Goal: Transaction & Acquisition: Purchase product/service

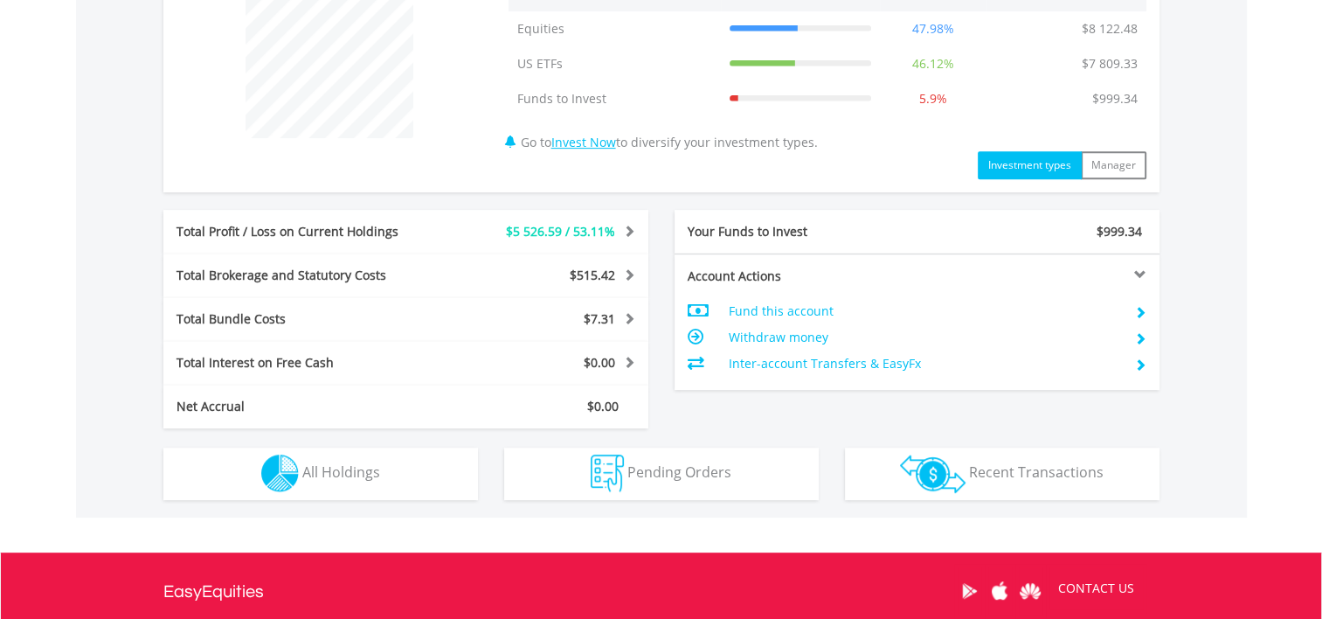
scroll to position [787, 0]
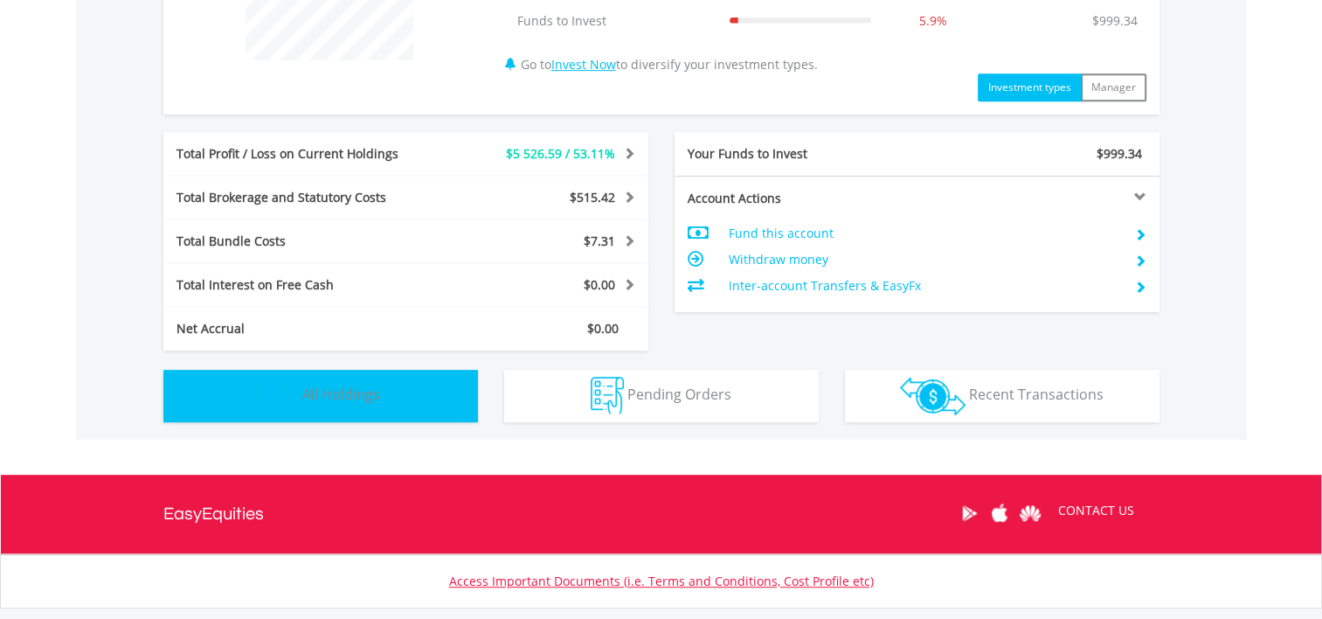
click at [364, 394] on span "All Holdings" at bounding box center [341, 394] width 78 height 19
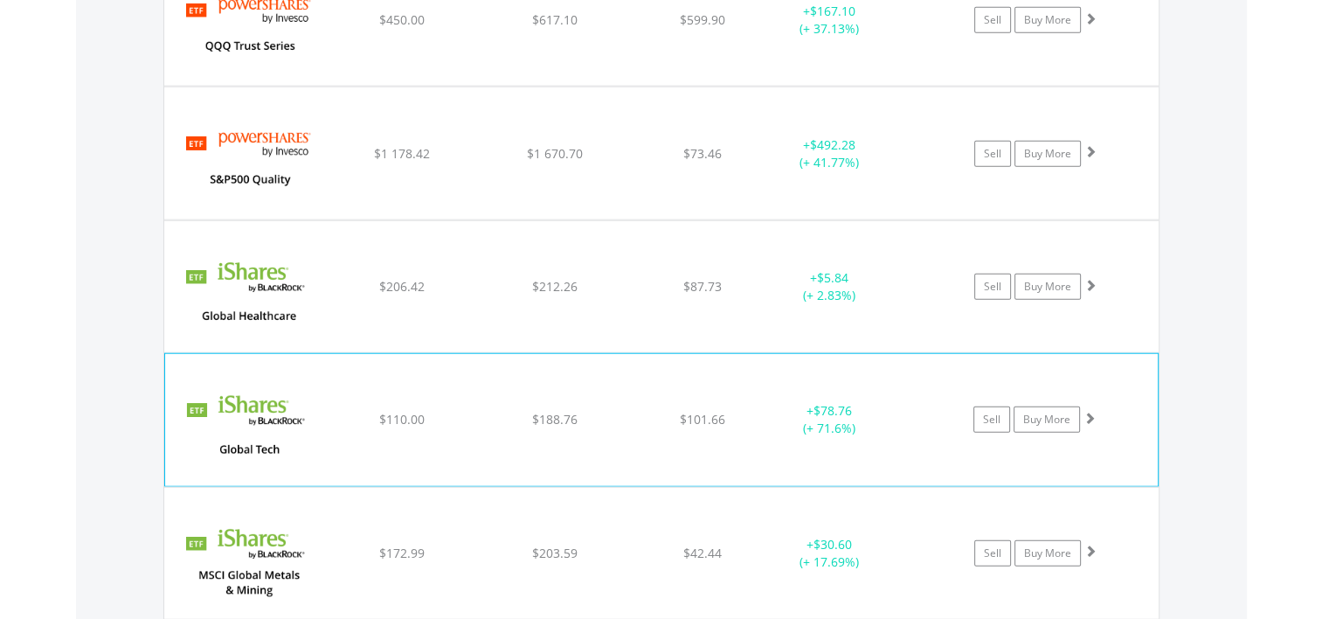
scroll to position [4318, 0]
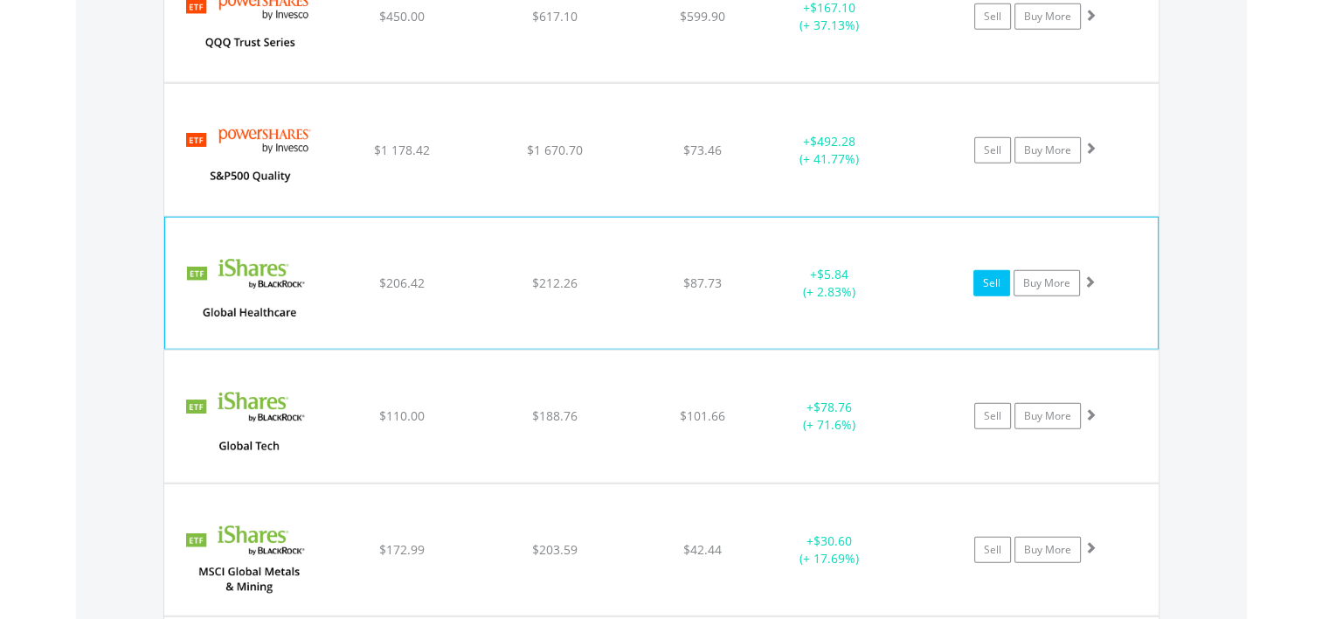
click at [993, 270] on link "Sell" at bounding box center [992, 283] width 37 height 26
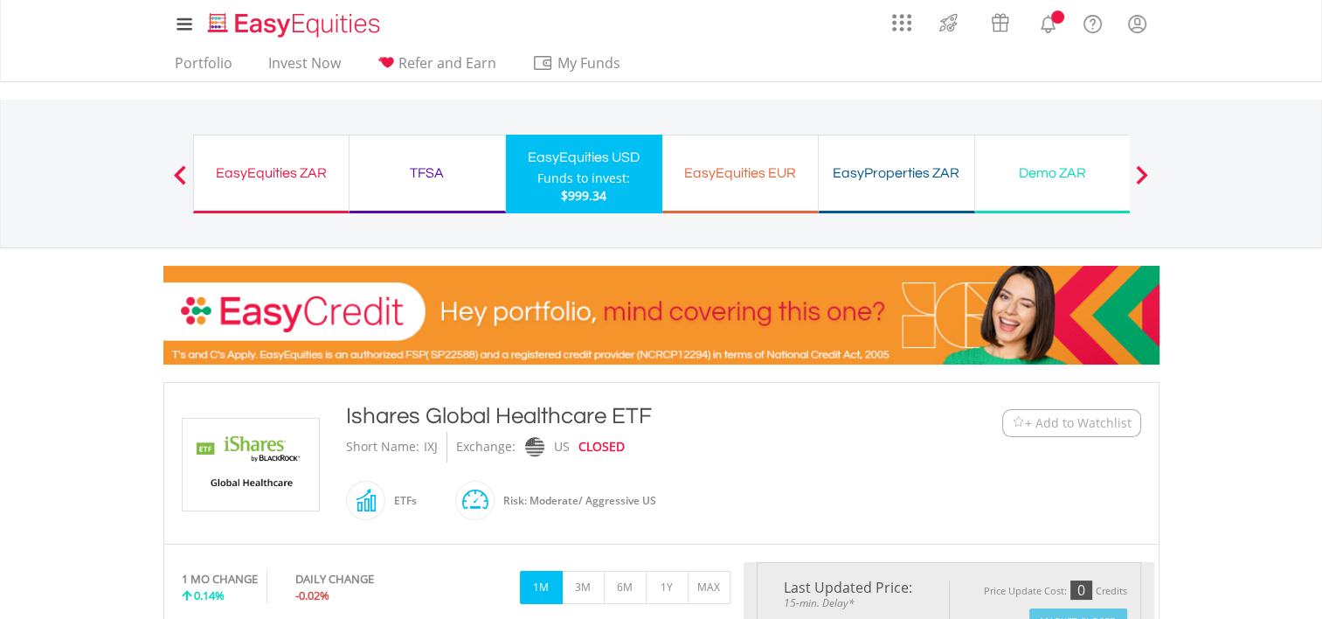
type input "******"
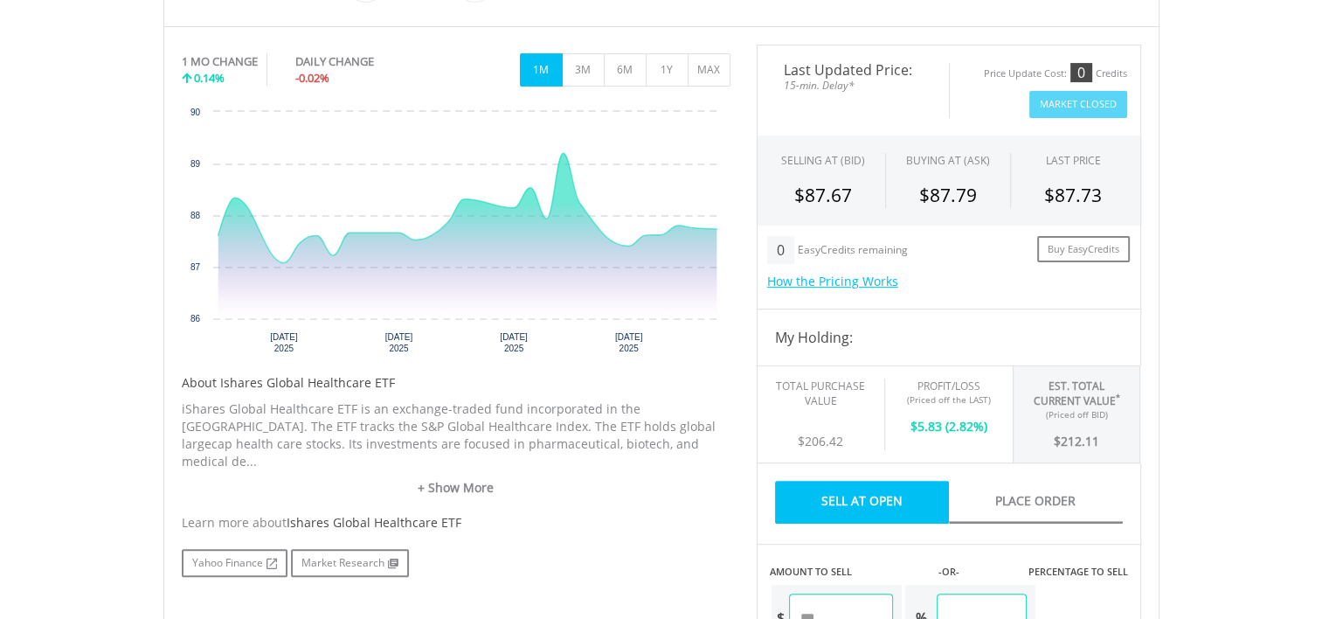
scroll to position [612, 0]
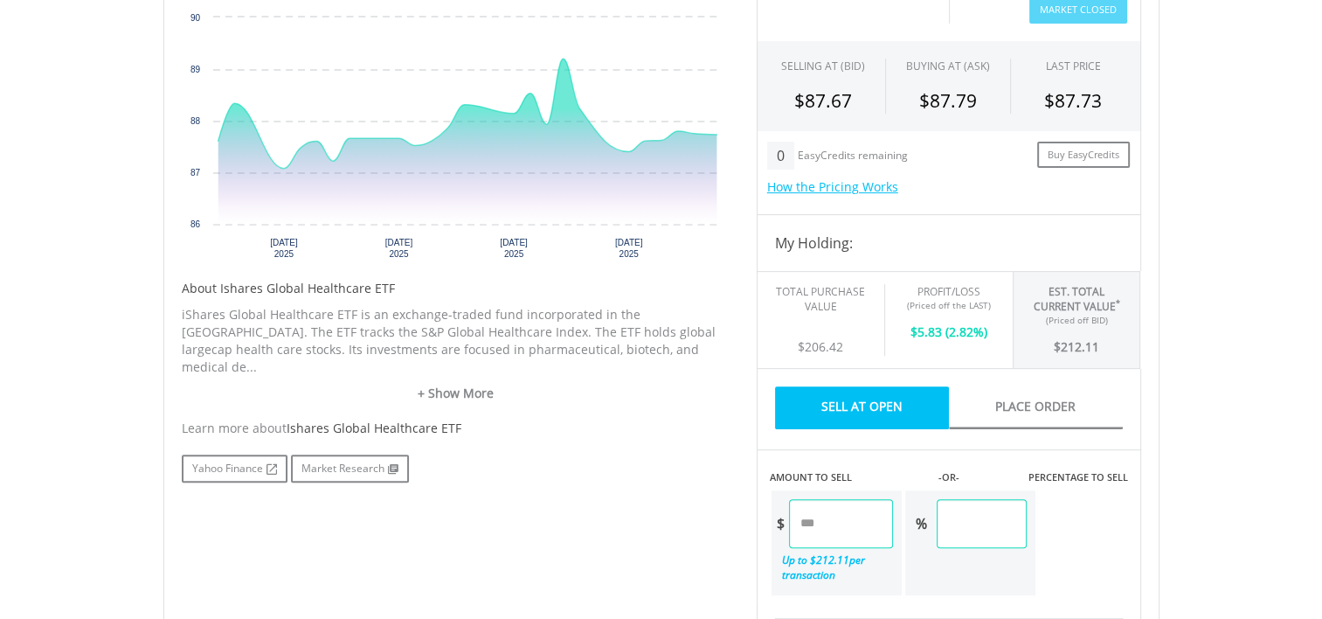
click at [863, 400] on link "Sell At Open" at bounding box center [862, 407] width 174 height 43
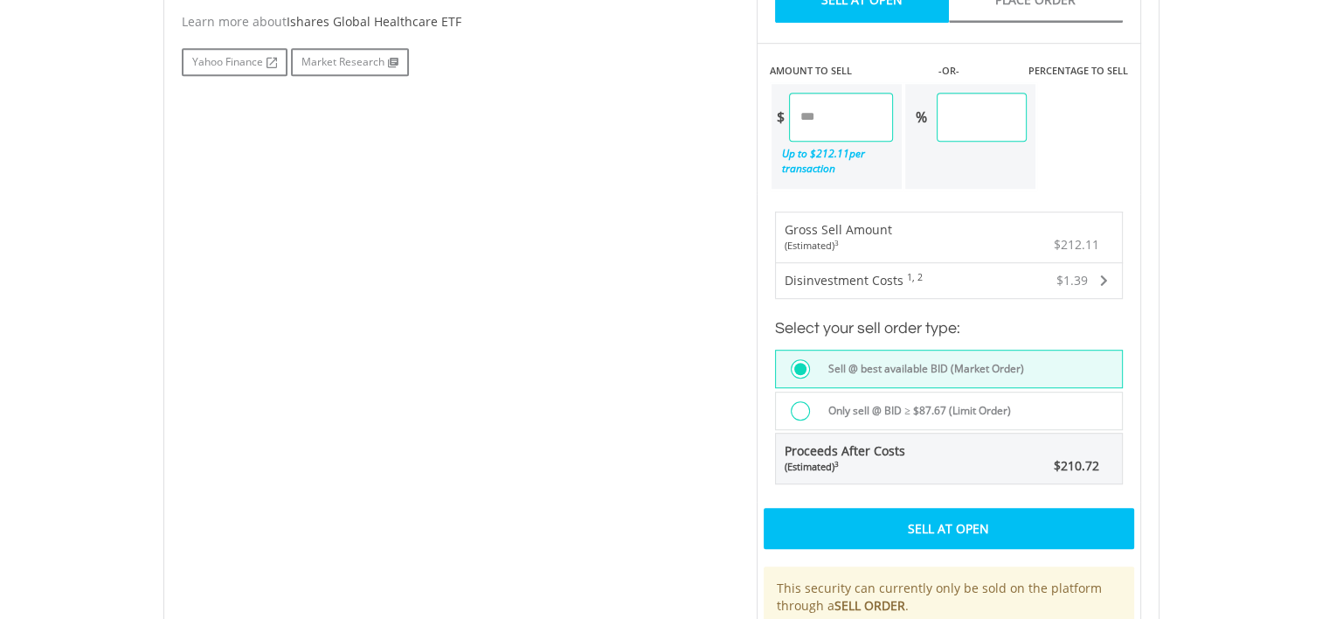
scroll to position [1049, 0]
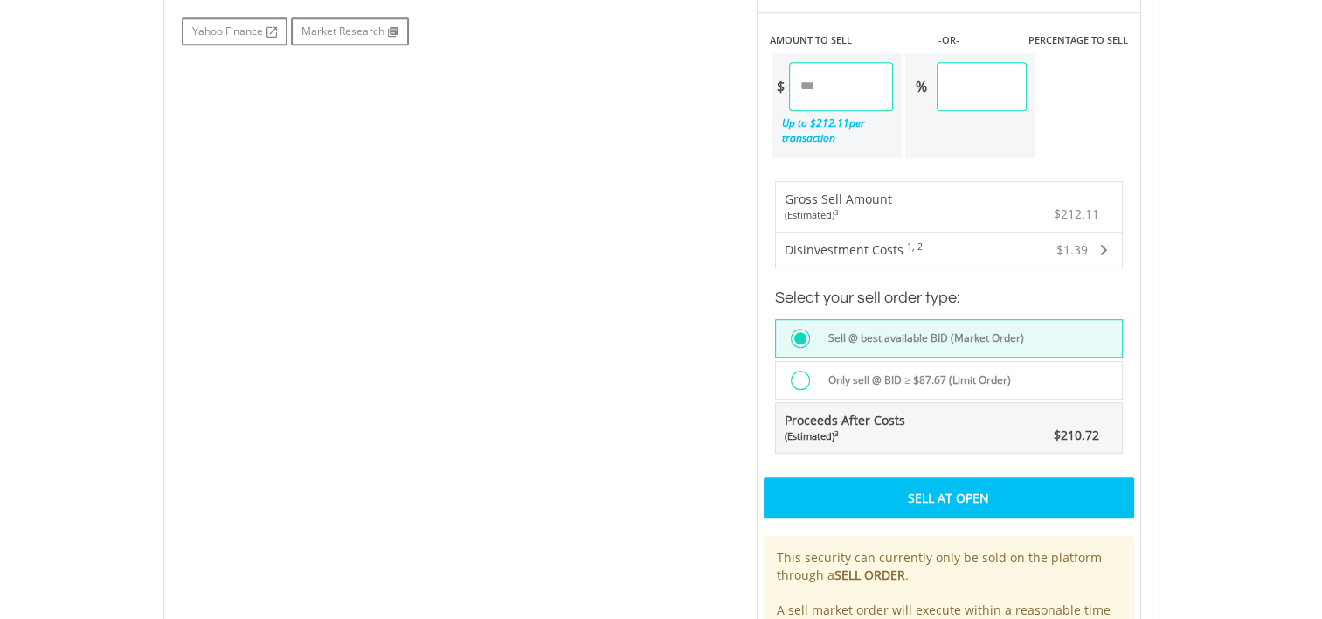
click at [944, 489] on div "Sell At Open" at bounding box center [949, 497] width 371 height 40
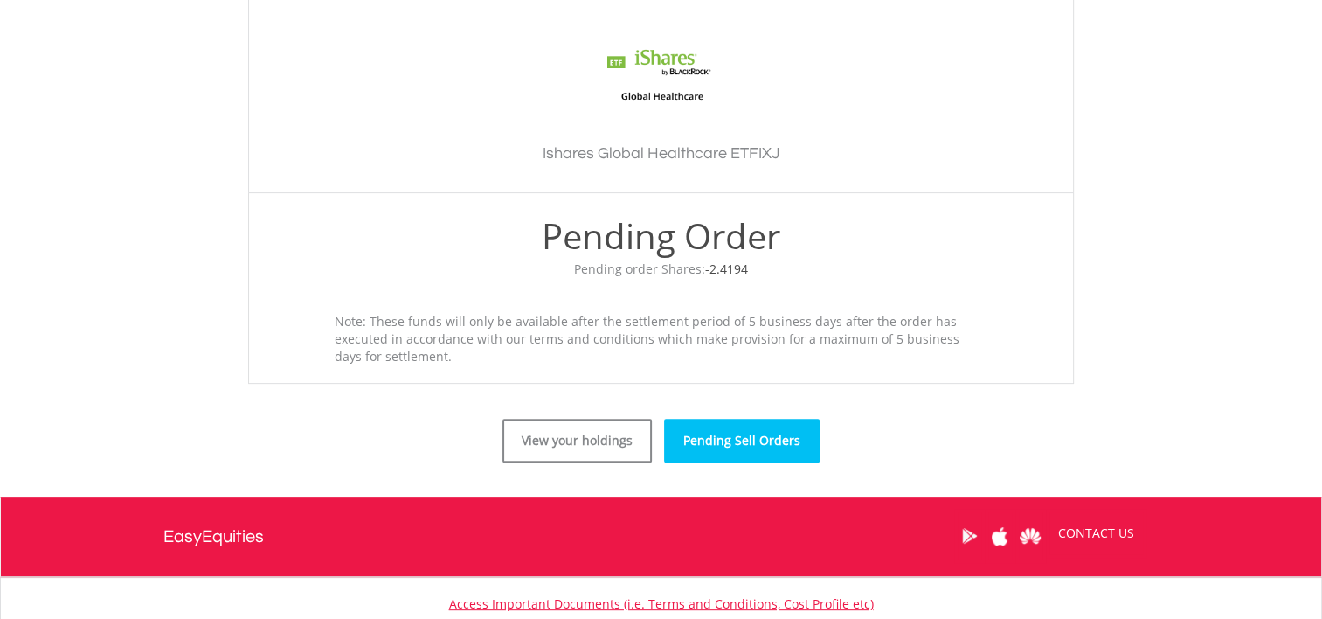
scroll to position [524, 0]
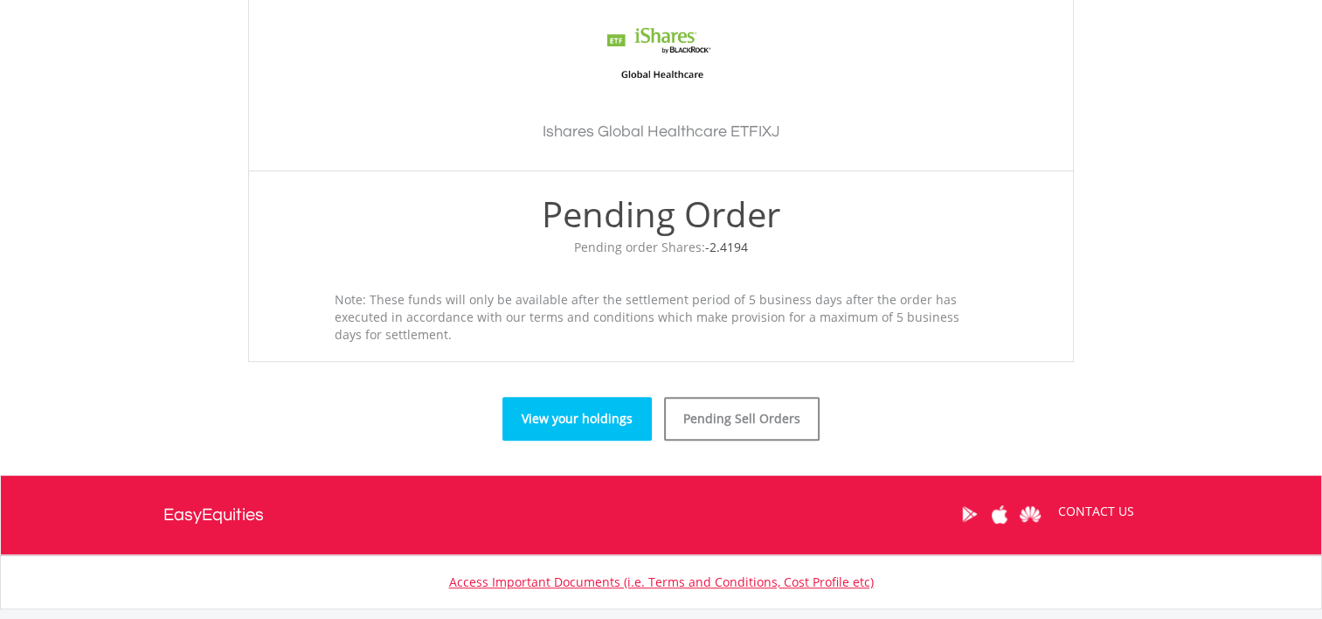
click at [584, 420] on link "View your holdings" at bounding box center [577, 419] width 149 height 44
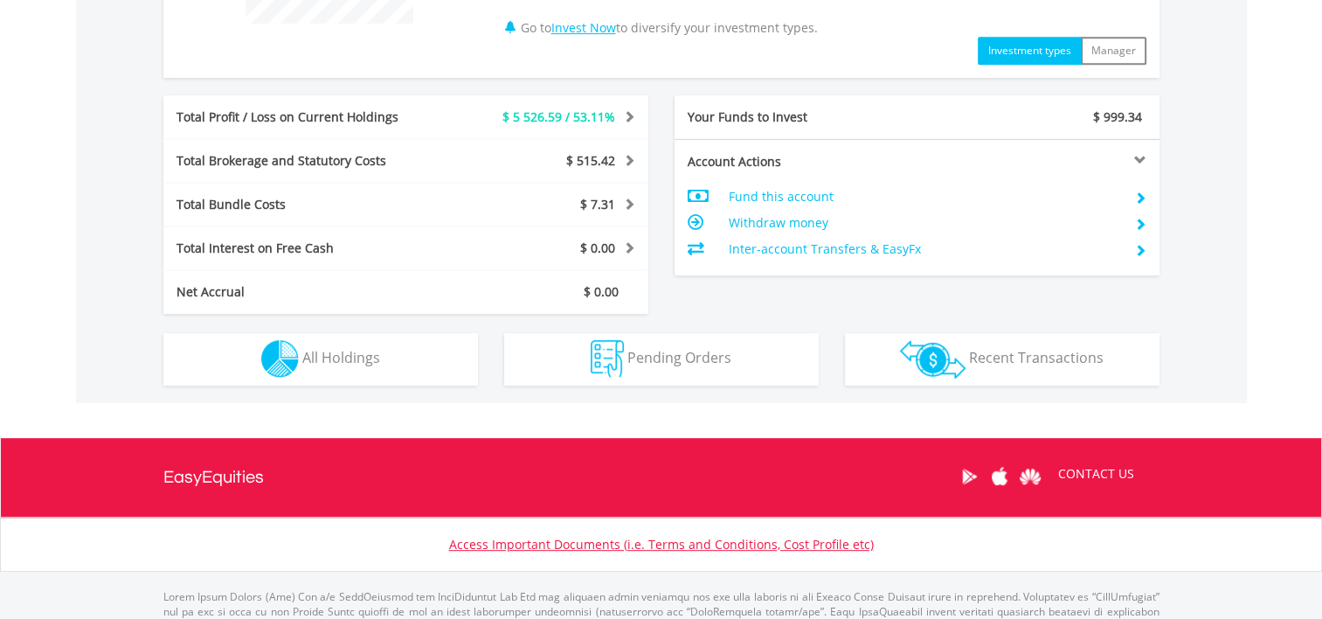
scroll to position [874, 0]
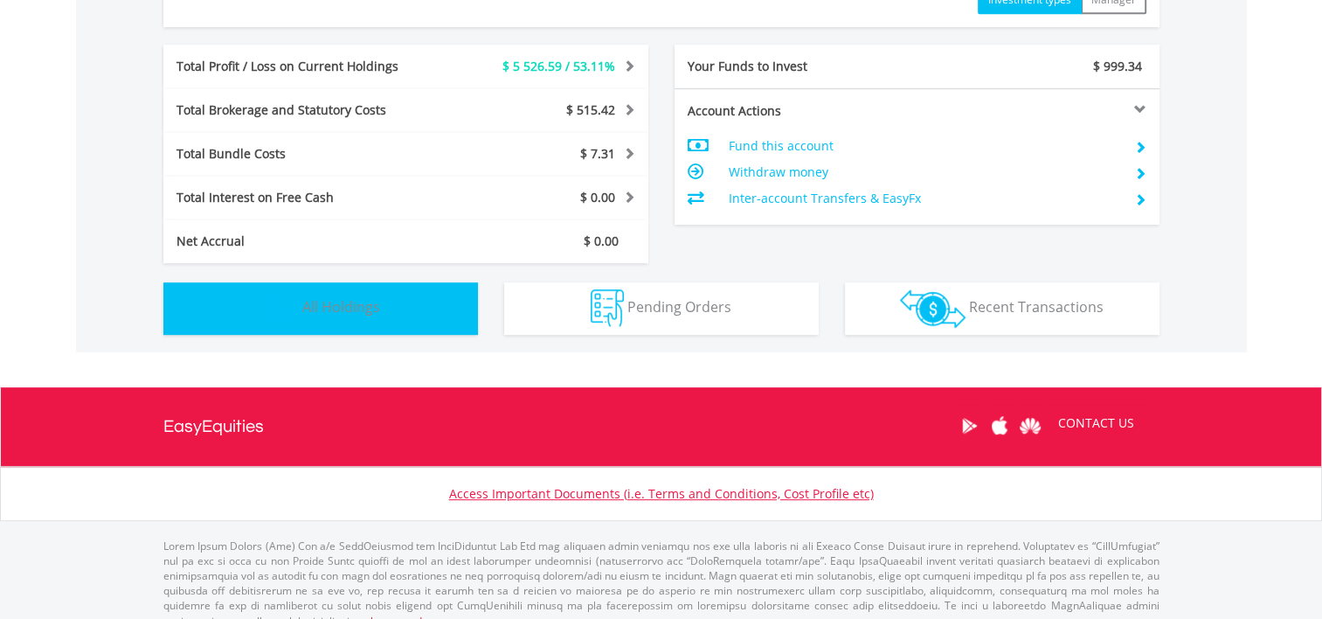
click at [353, 297] on span "All Holdings" at bounding box center [341, 306] width 78 height 19
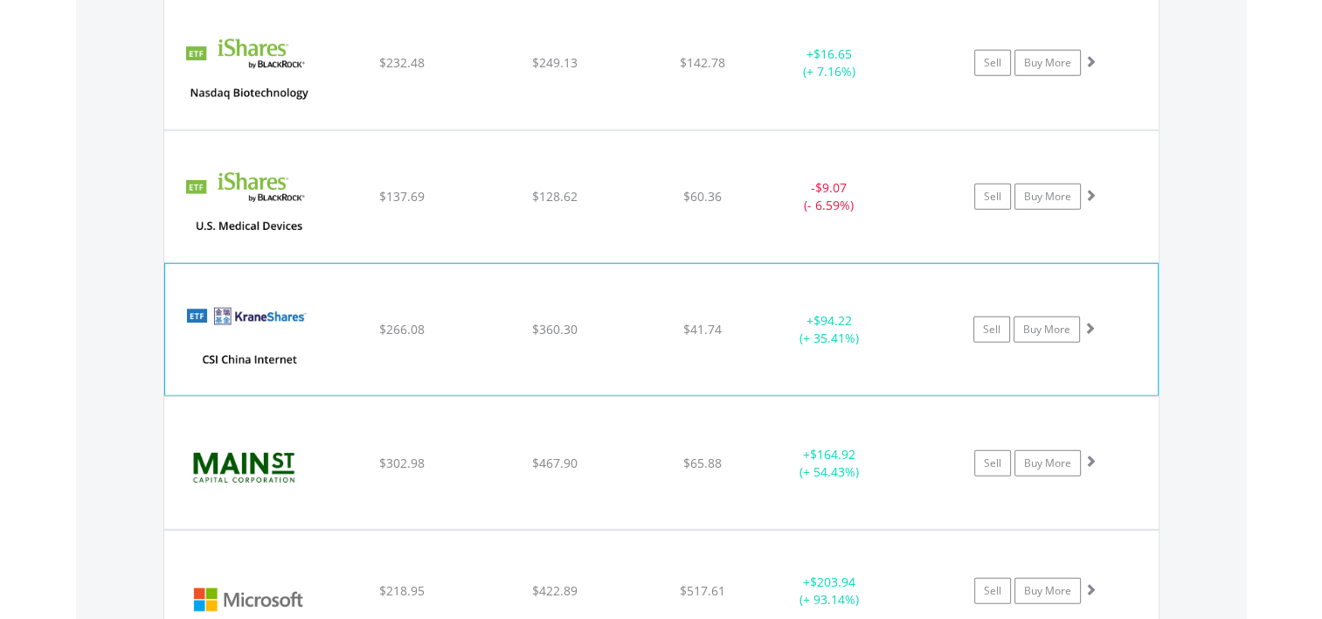
scroll to position [4893, 0]
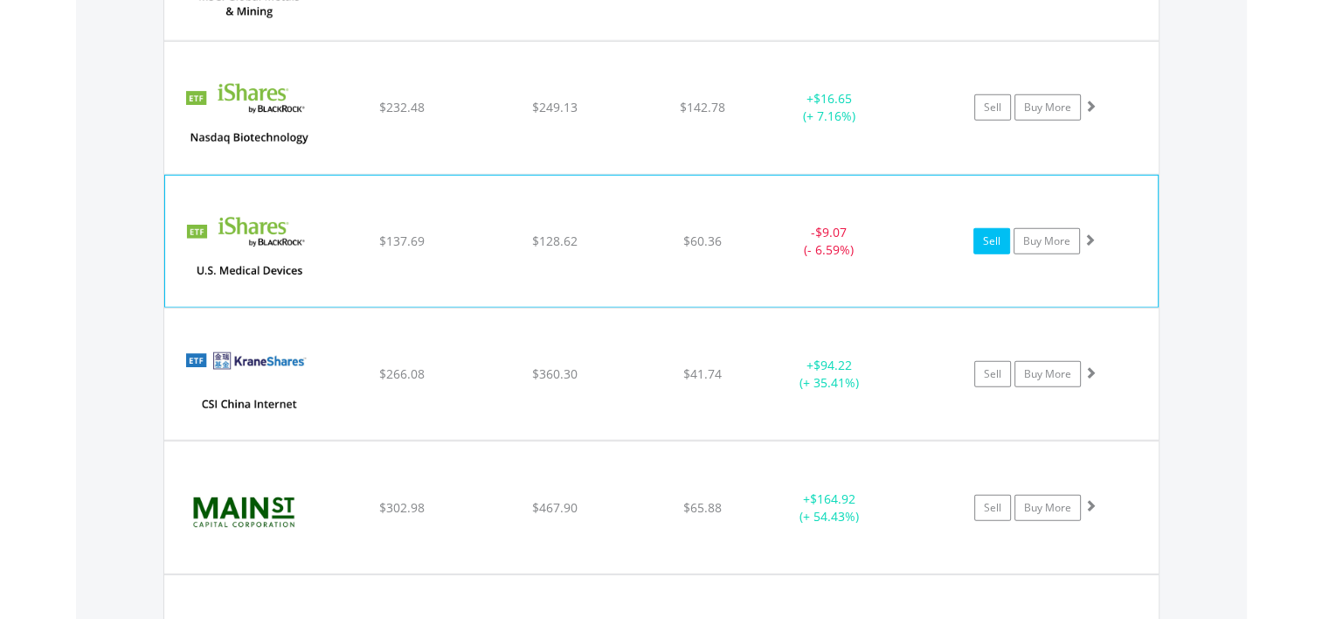
click at [990, 231] on link "Sell" at bounding box center [992, 241] width 37 height 26
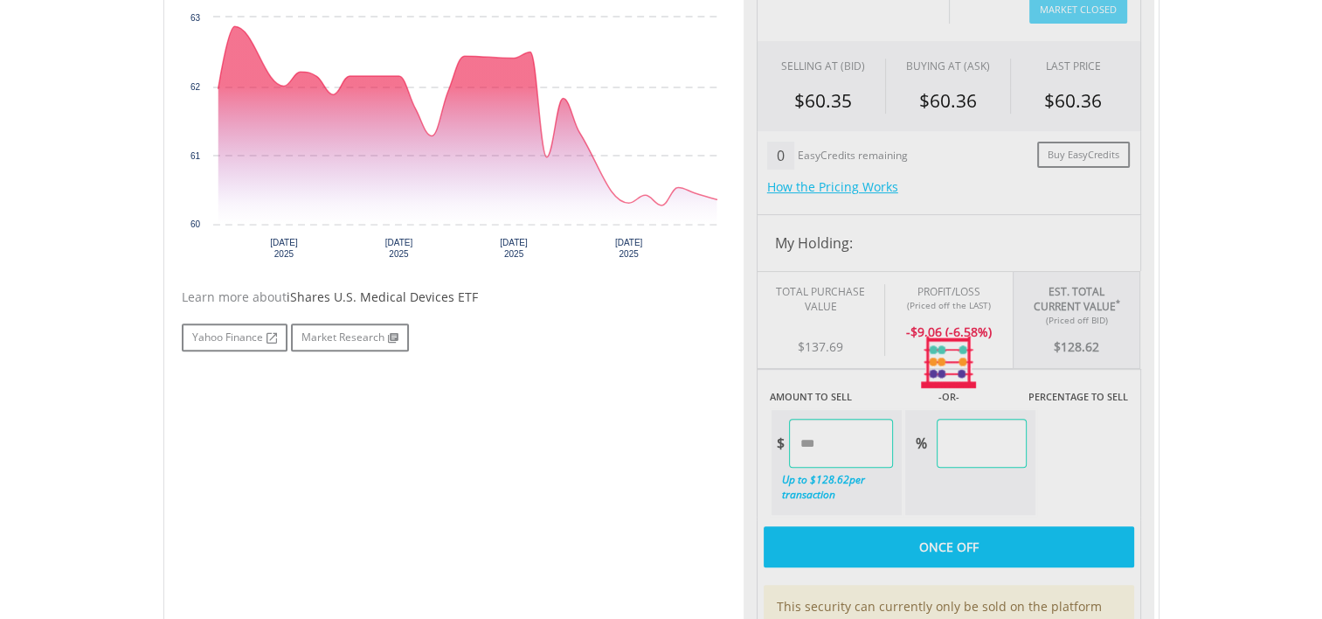
type input "******"
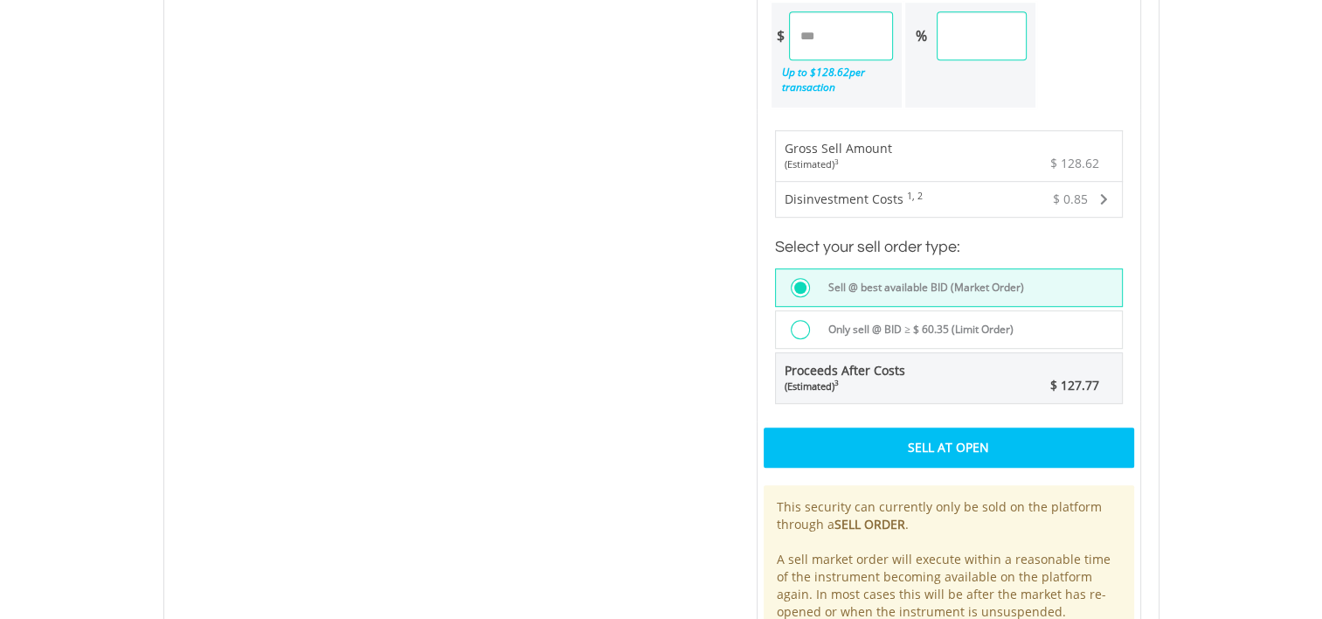
scroll to position [1049, 0]
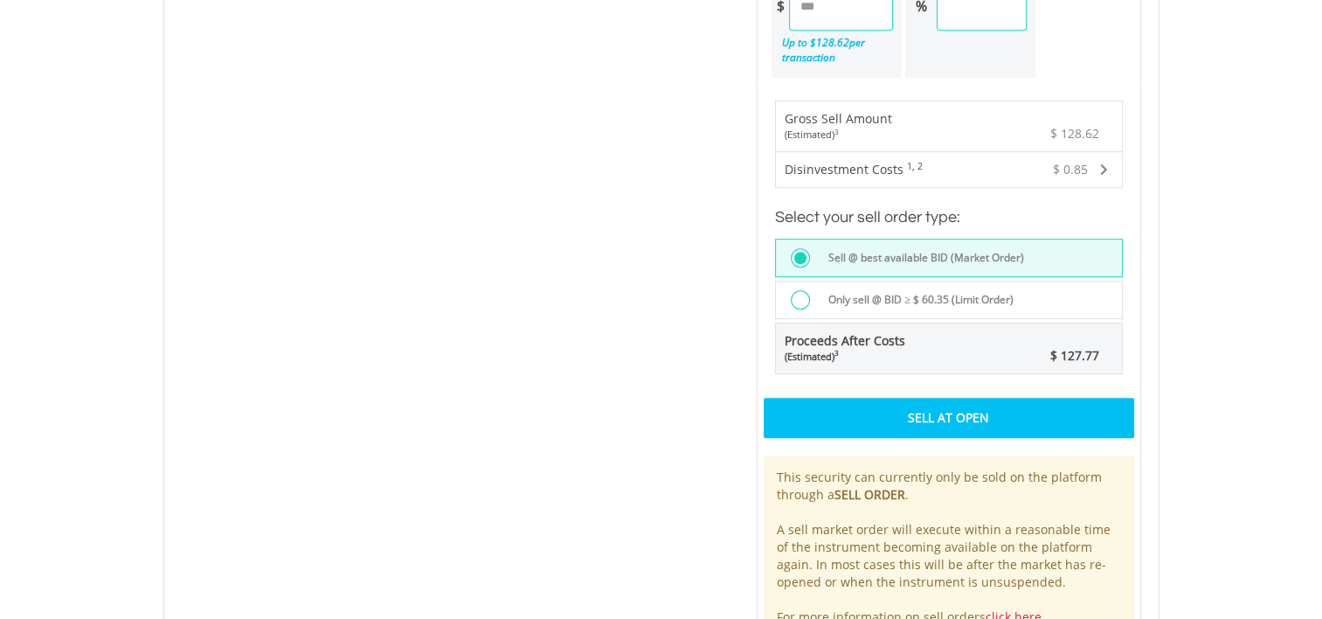
click at [947, 408] on div "Sell At Open" at bounding box center [949, 418] width 371 height 40
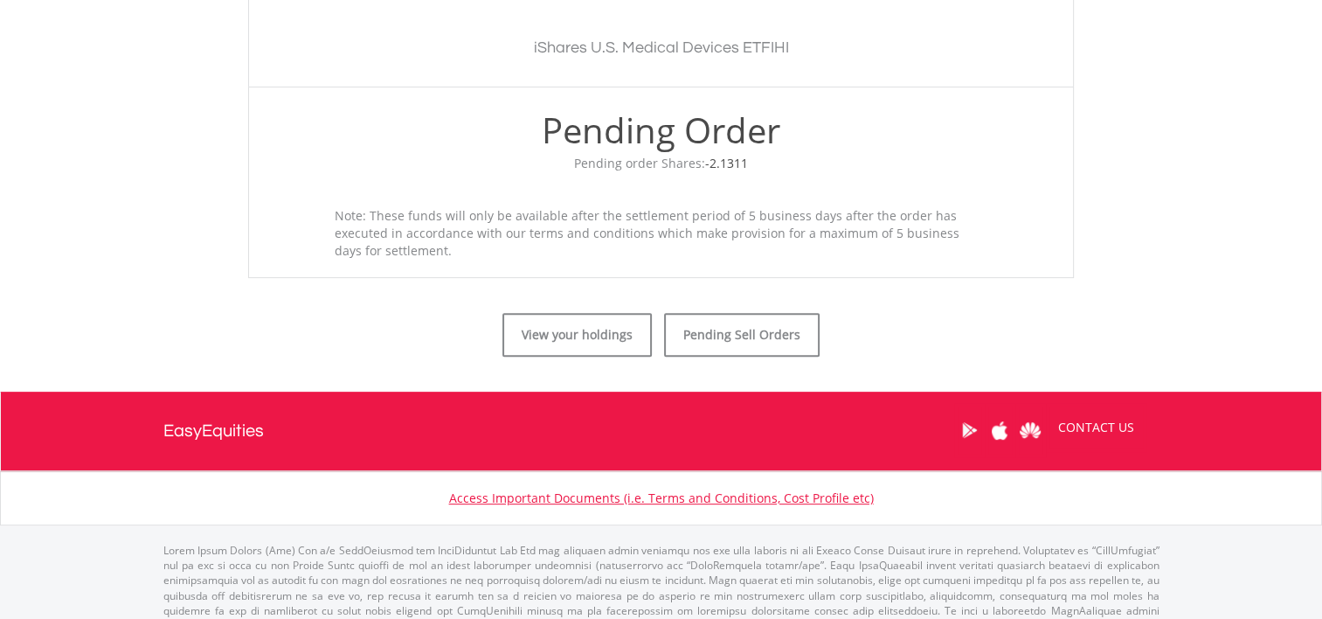
scroll to position [612, 0]
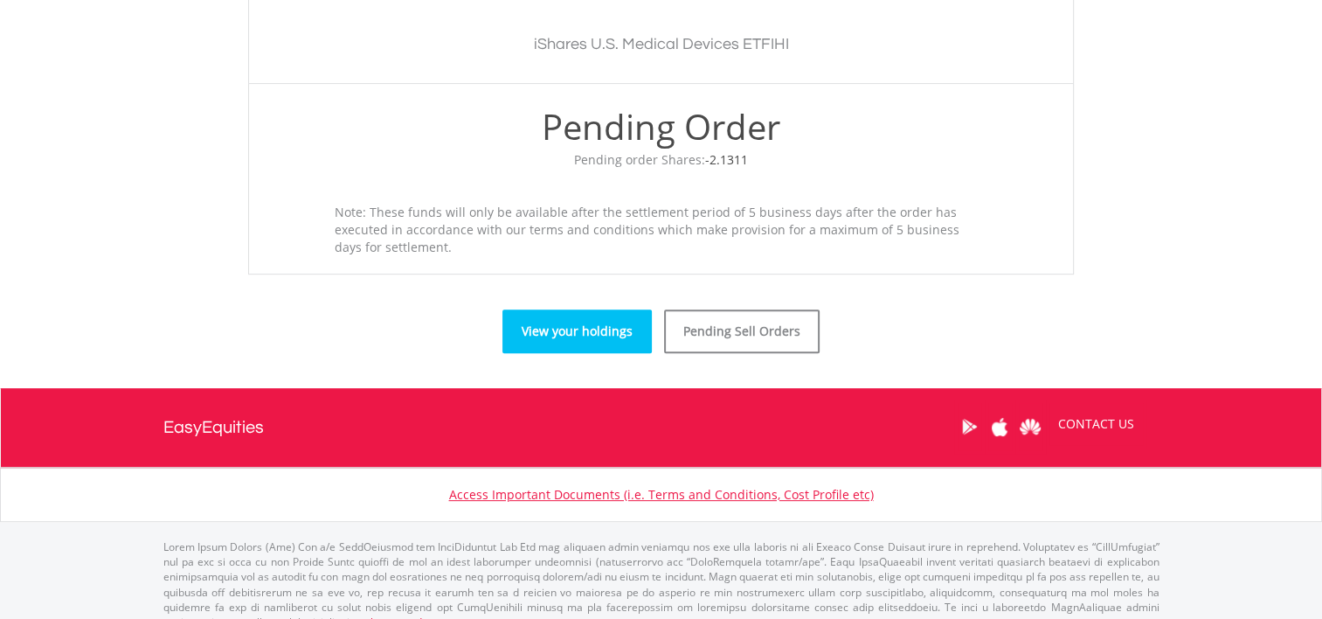
click at [578, 323] on link "View your holdings" at bounding box center [577, 331] width 149 height 44
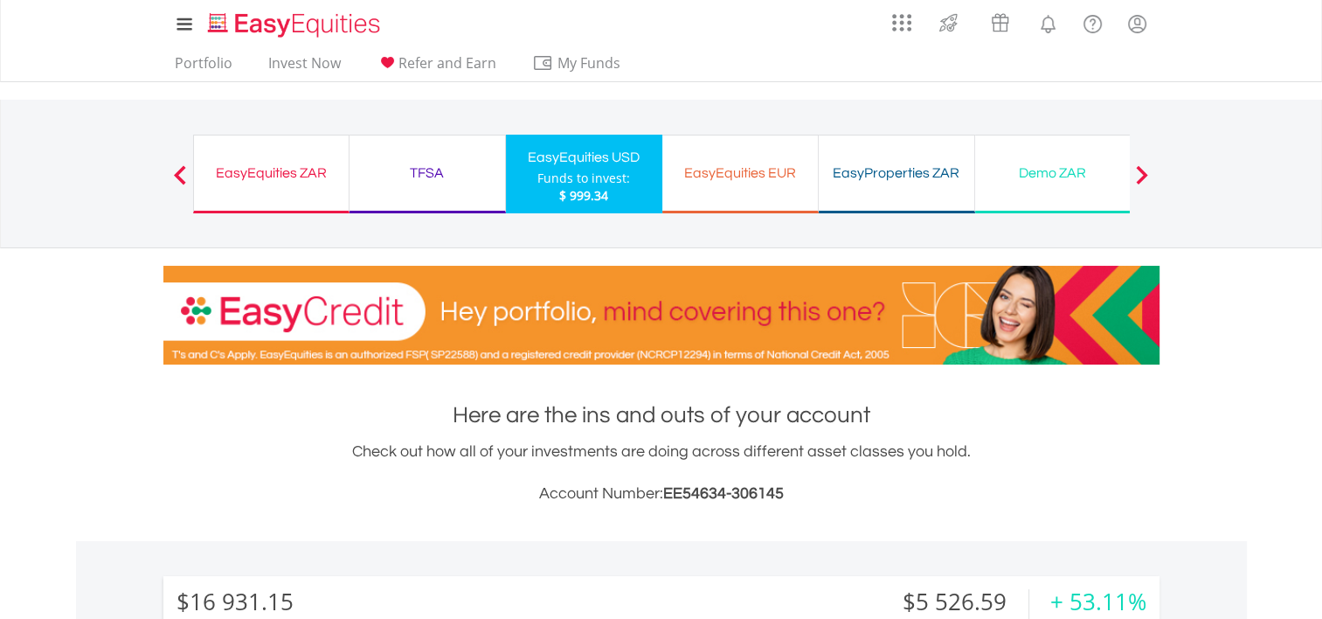
click at [273, 170] on div "EasyEquities ZAR" at bounding box center [272, 173] width 134 height 24
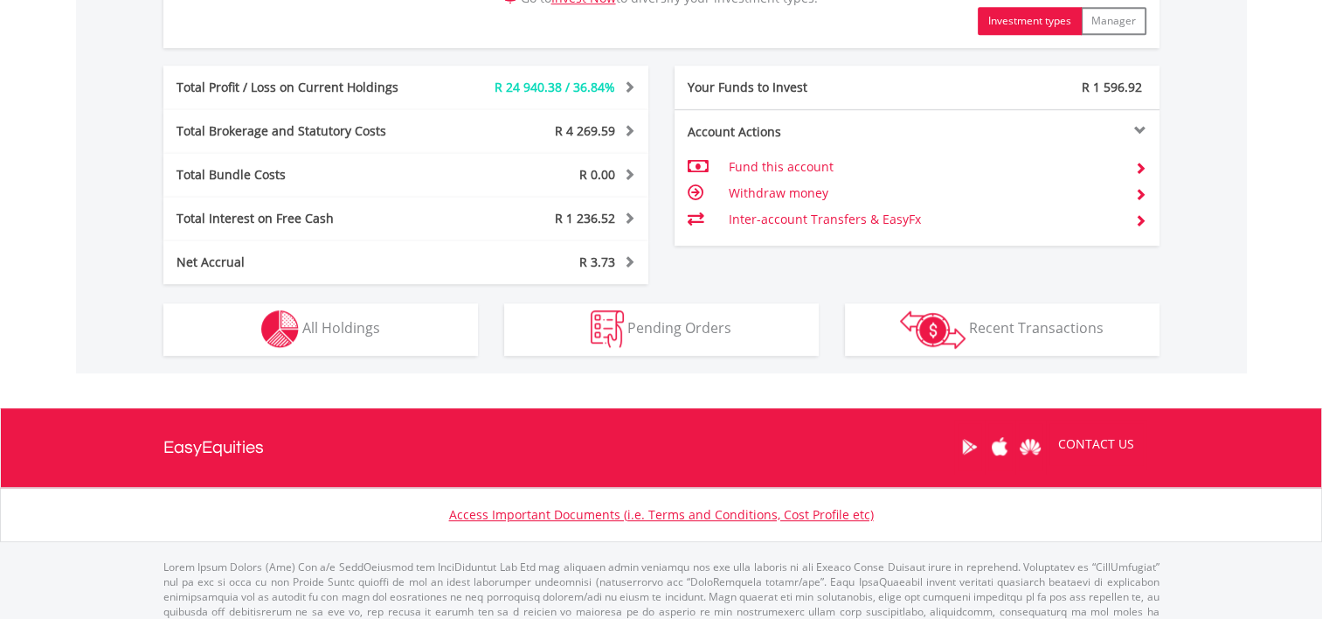
scroll to position [961, 0]
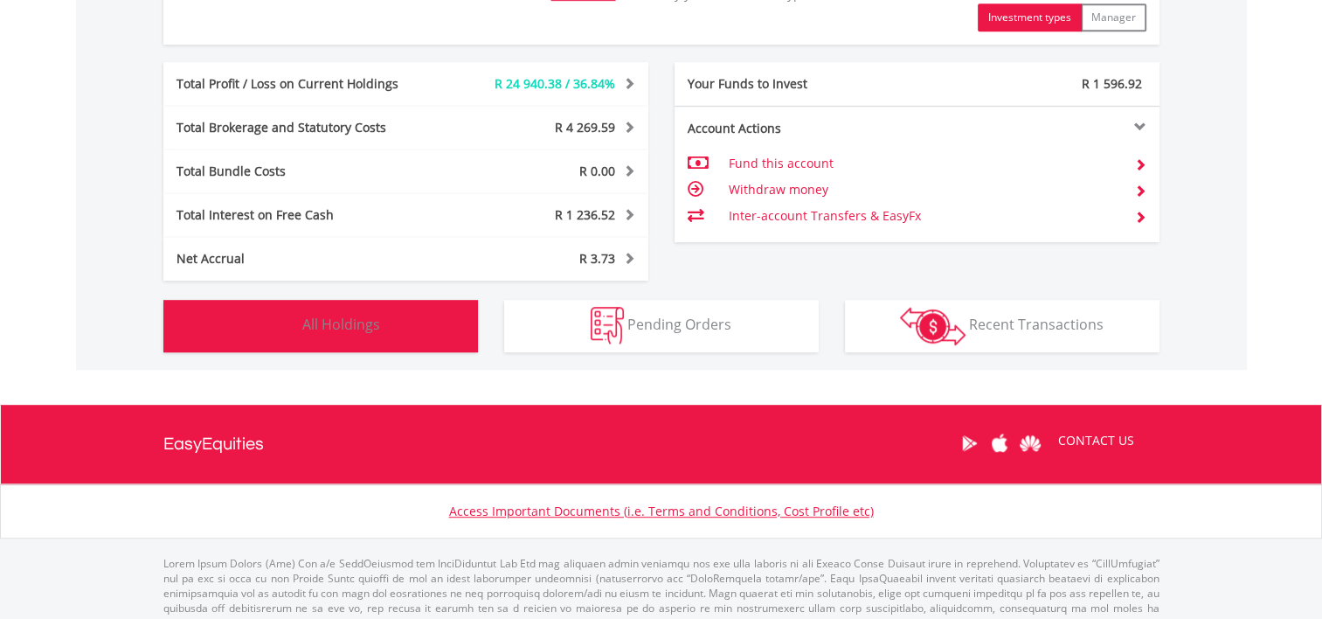
click at [327, 322] on span "All Holdings" at bounding box center [341, 324] width 78 height 19
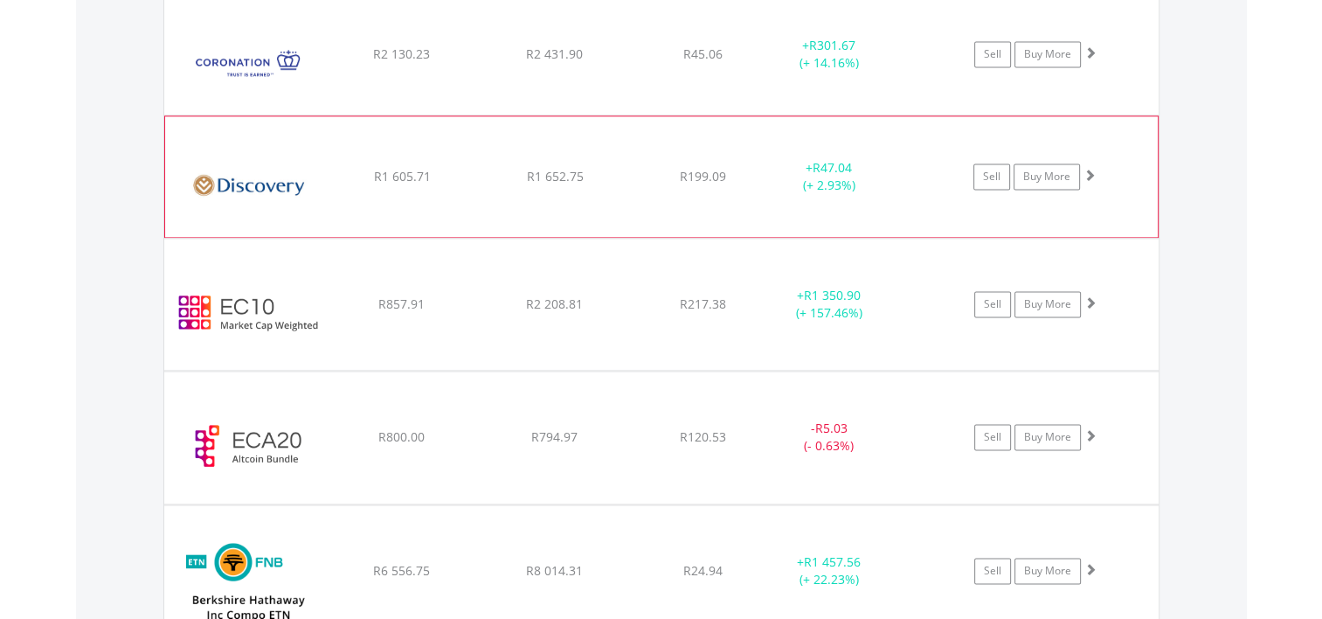
scroll to position [2500, 0]
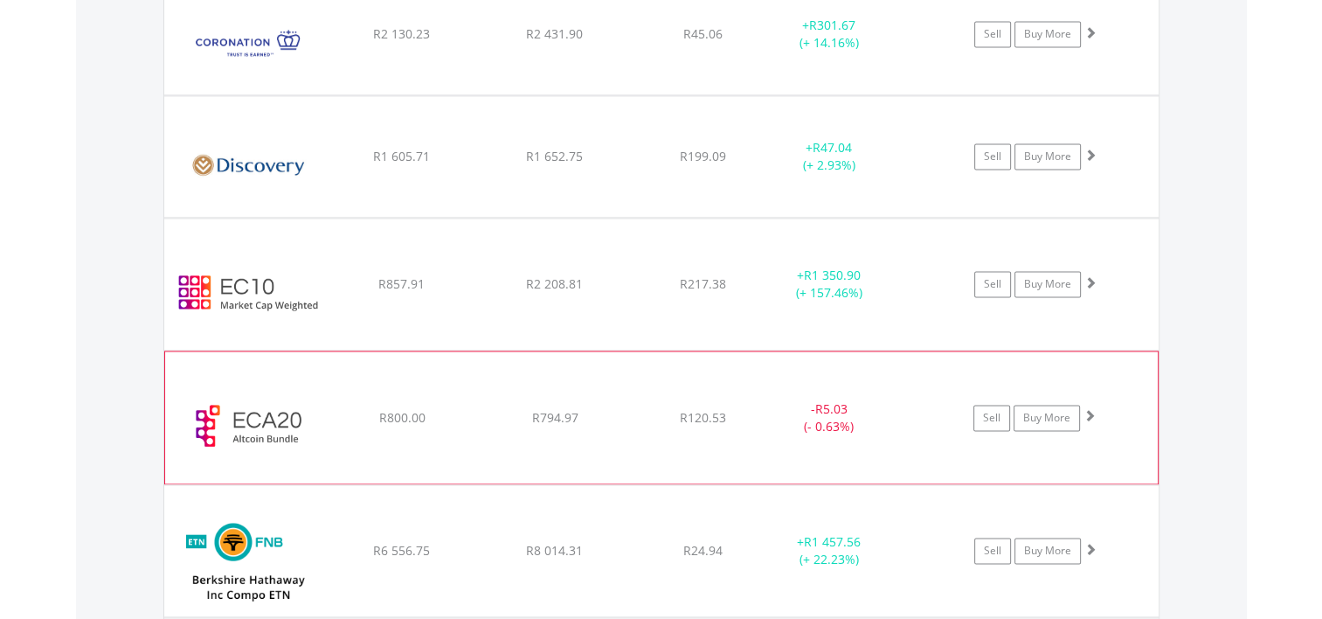
click at [440, 419] on div "R800.00" at bounding box center [402, 417] width 149 height 17
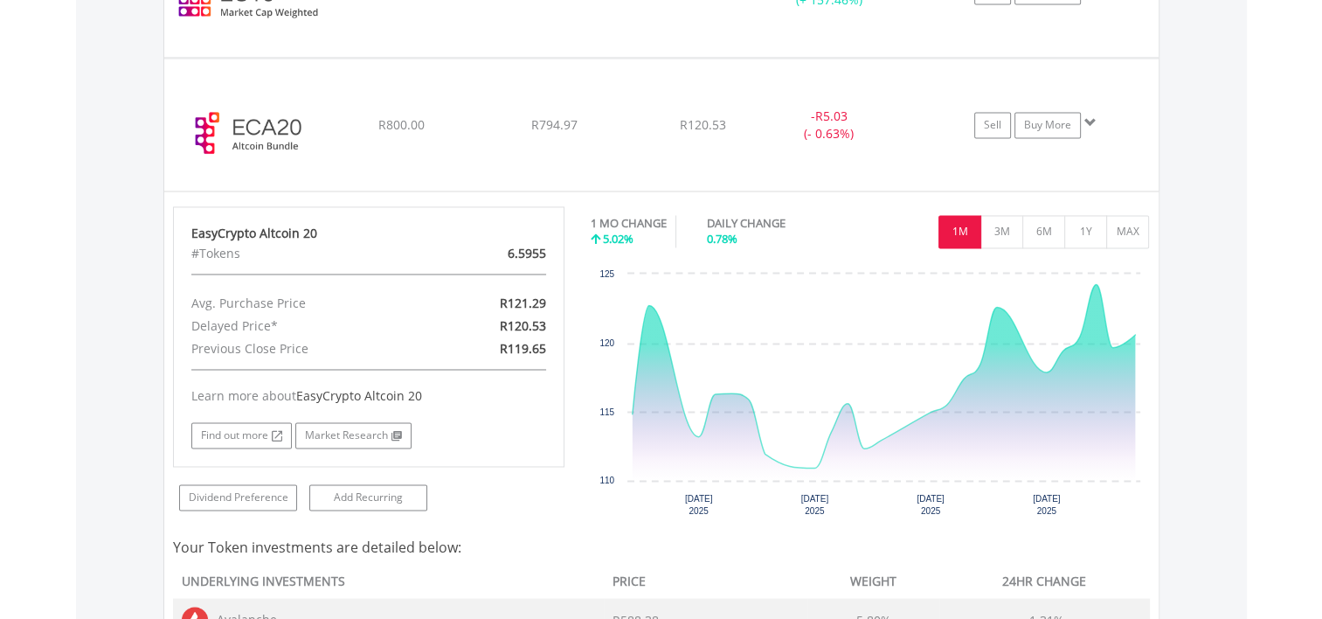
scroll to position [2763, 0]
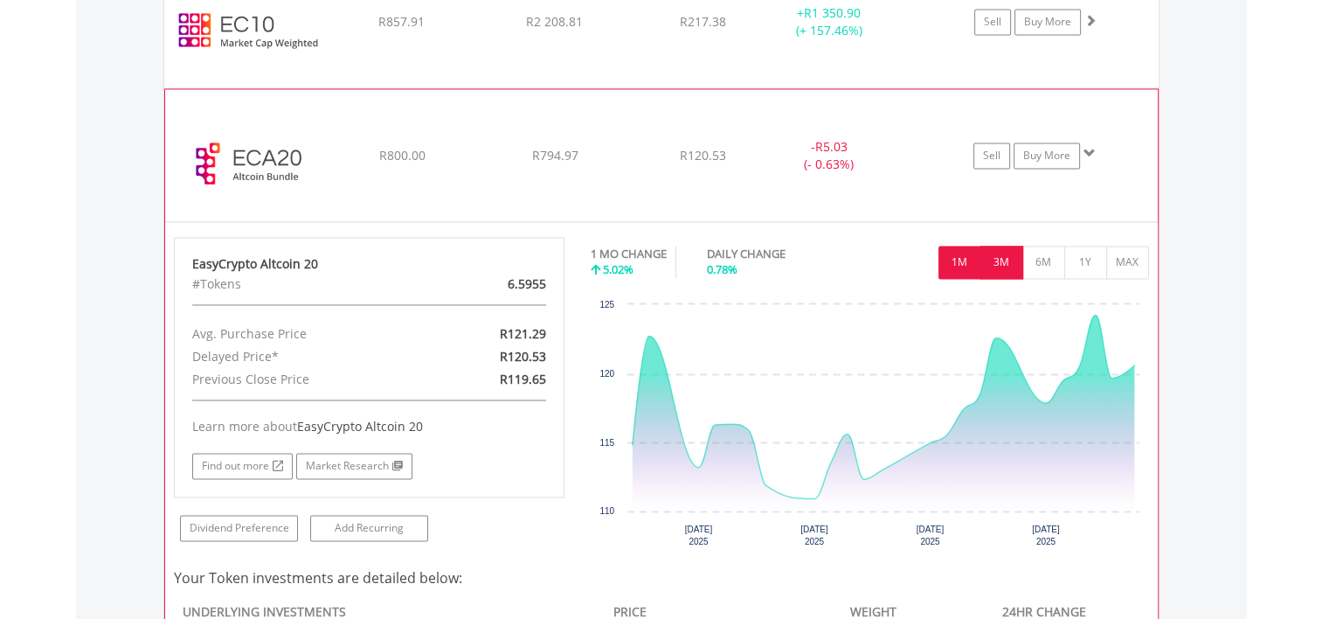
click at [997, 261] on button "3M" at bounding box center [1002, 262] width 43 height 33
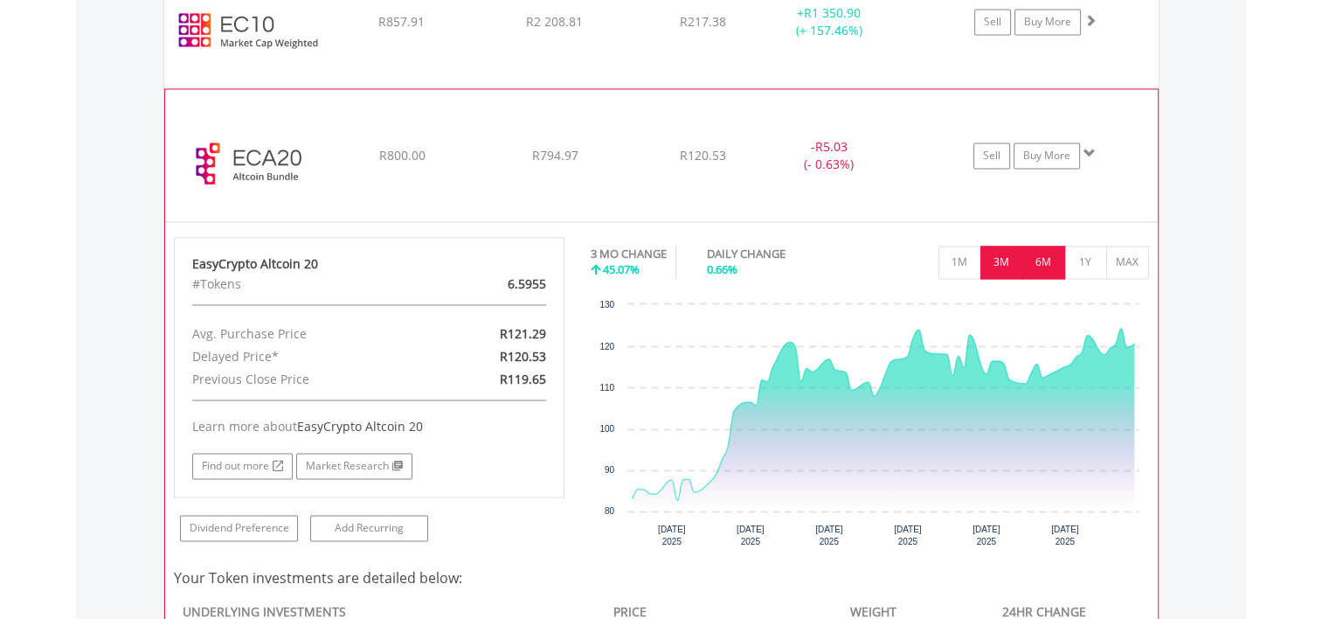
click at [1034, 249] on button "6M" at bounding box center [1044, 262] width 43 height 33
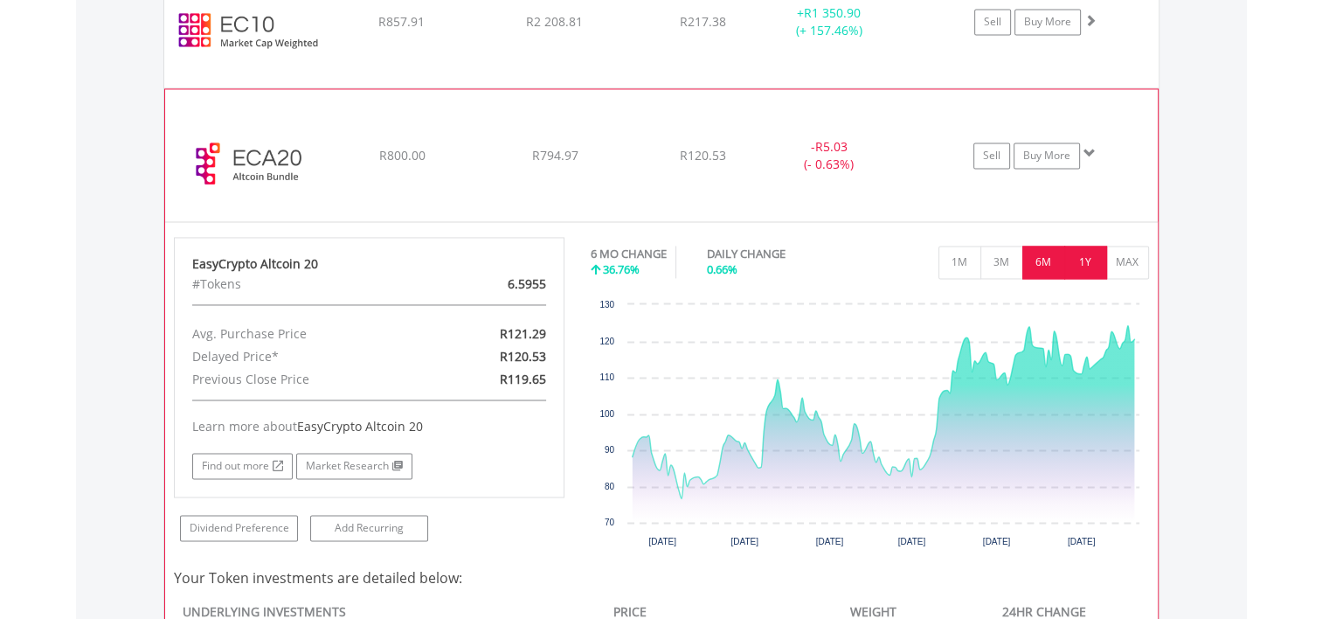
click at [1090, 248] on button "1Y" at bounding box center [1085, 262] width 43 height 33
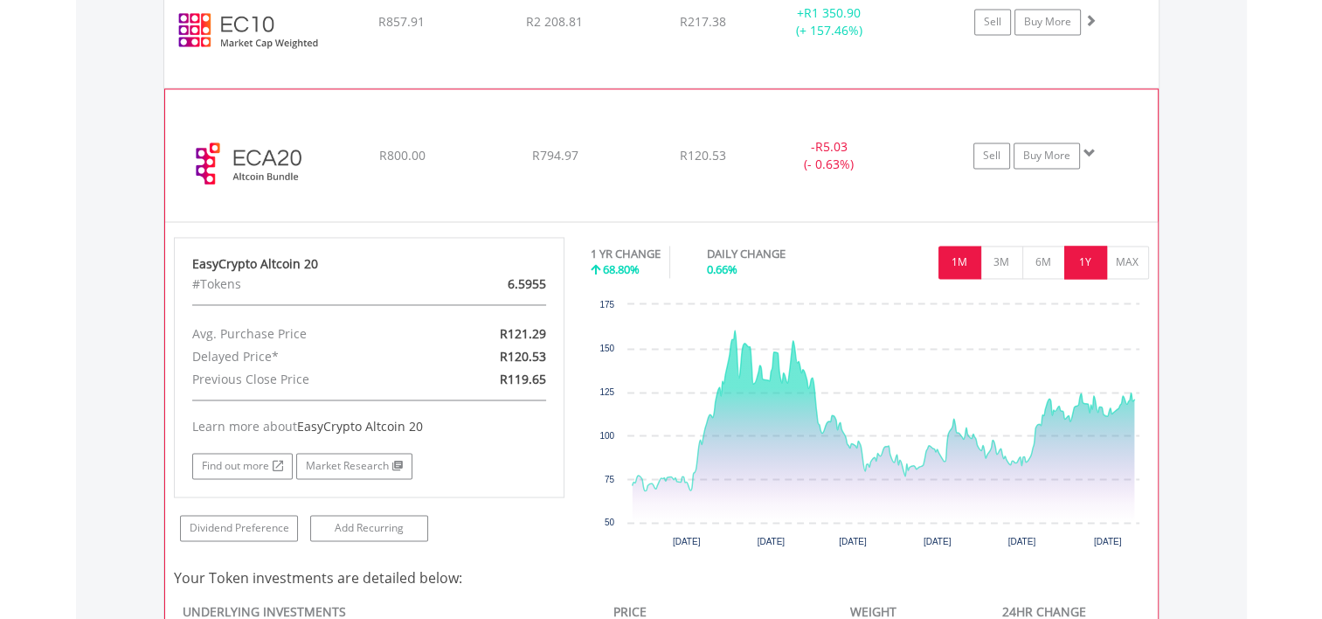
click at [961, 248] on button "1M" at bounding box center [960, 262] width 43 height 33
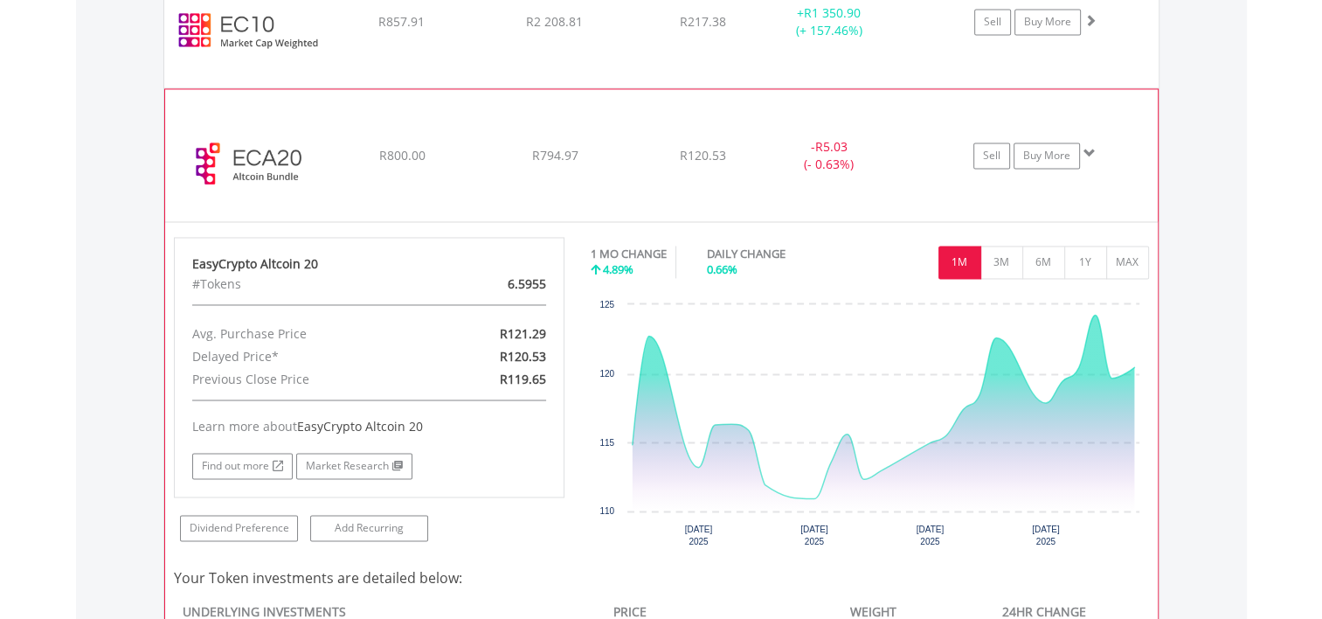
click at [331, 189] on div "﻿ EasyCrypto Altcoin 20 R800.00 R794.97 R120.53 - R5.03 (- 0.63%) Sell Buy More" at bounding box center [661, 154] width 993 height 131
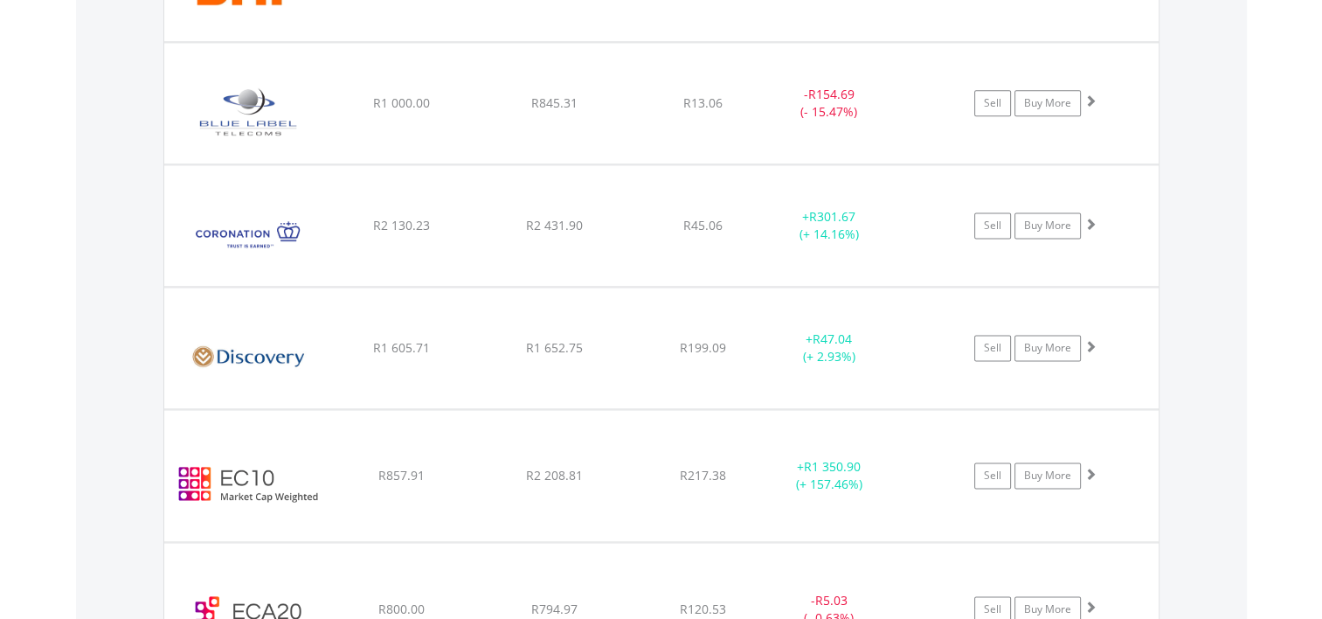
scroll to position [0, 0]
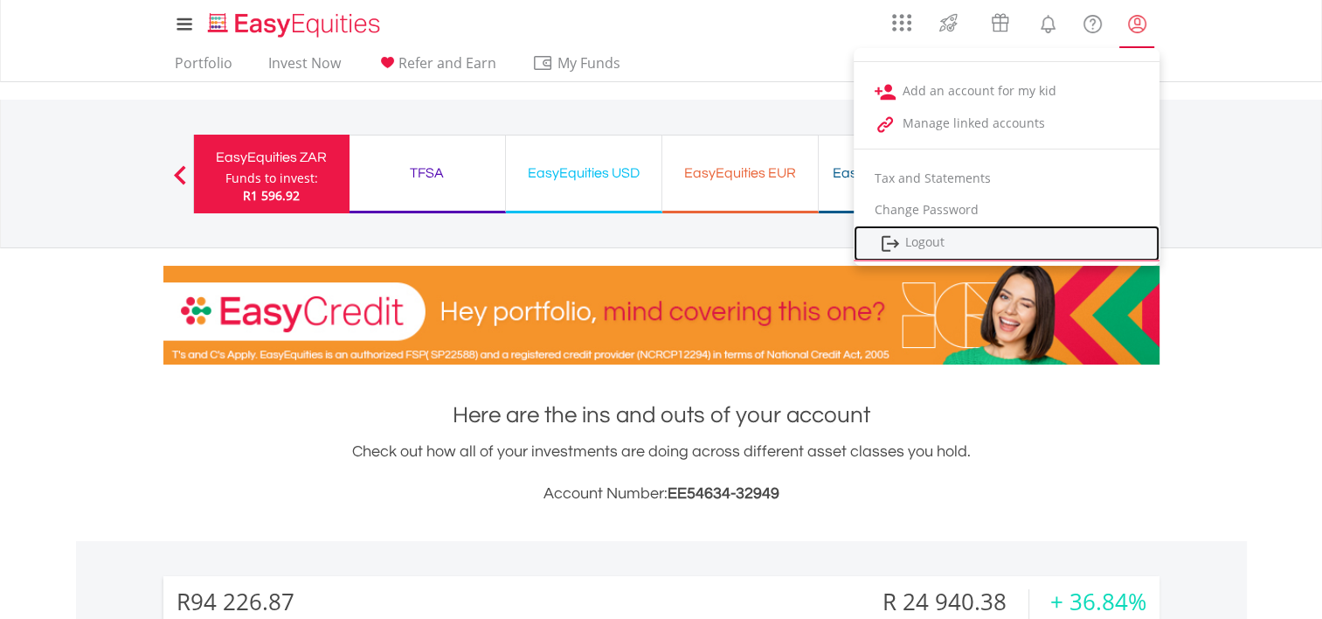
click at [939, 241] on link "Logout" at bounding box center [1007, 243] width 306 height 36
